Goal: Navigation & Orientation: Find specific page/section

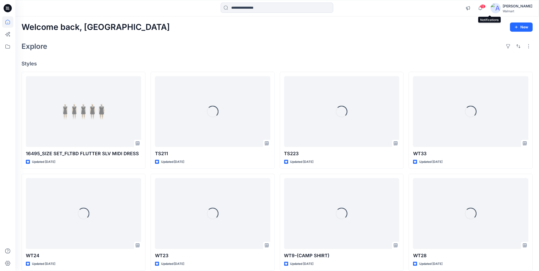
click at [486, 6] on span "12" at bounding box center [483, 6] width 6 height 4
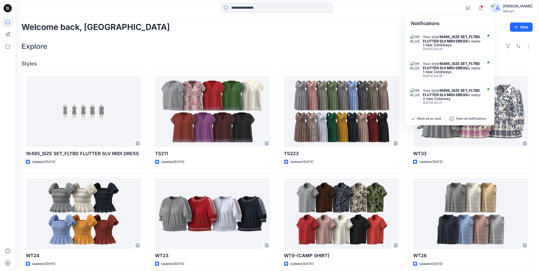
click at [279, 51] on div "Explore" at bounding box center [276, 46] width 511 height 12
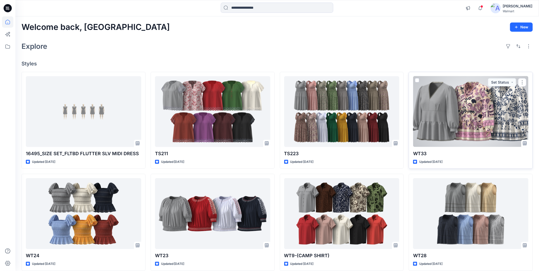
click at [474, 107] on div at bounding box center [470, 111] width 115 height 71
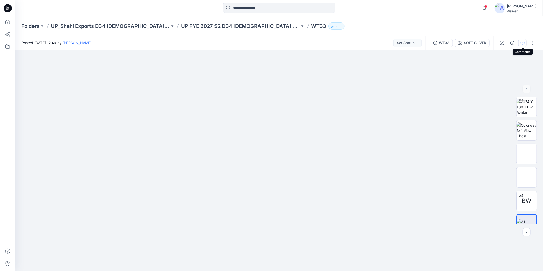
click at [521, 43] on icon "button" at bounding box center [523, 43] width 4 height 4
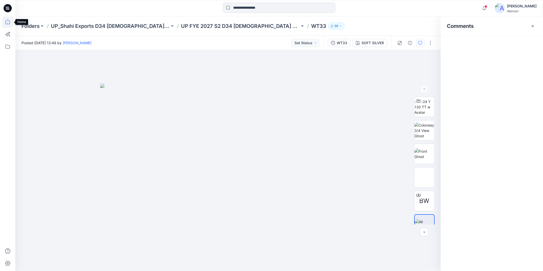
click at [9, 23] on icon at bounding box center [7, 21] width 11 height 11
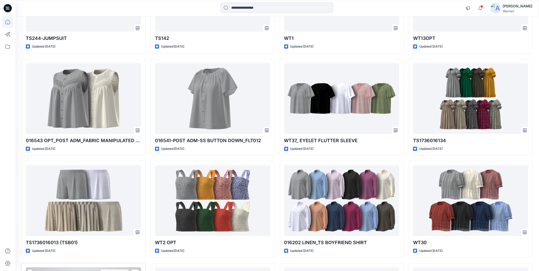
scroll to position [484, 0]
